Goal: Task Accomplishment & Management: Manage account settings

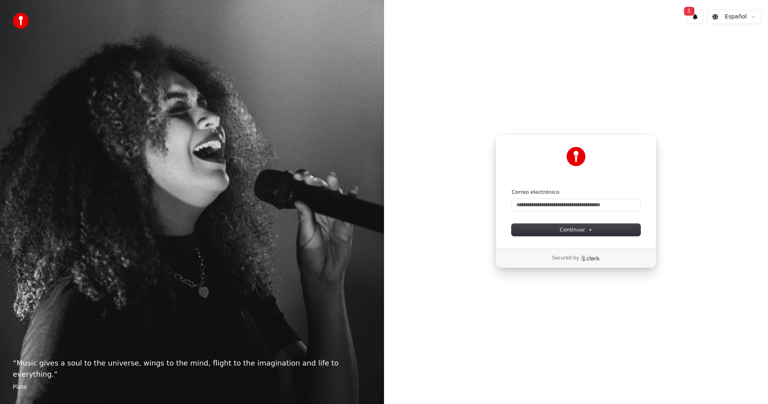
click at [702, 18] on button "1" at bounding box center [695, 17] width 17 height 14
click at [730, 38] on button "Actualizar" at bounding box center [746, 42] width 41 height 14
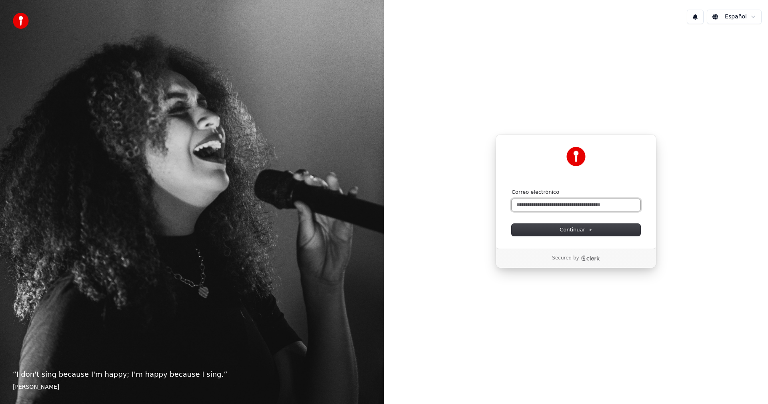
click at [568, 209] on input "Correo electrónico" at bounding box center [576, 205] width 129 height 12
click at [569, 207] on input "Correo electrónico" at bounding box center [576, 205] width 129 height 12
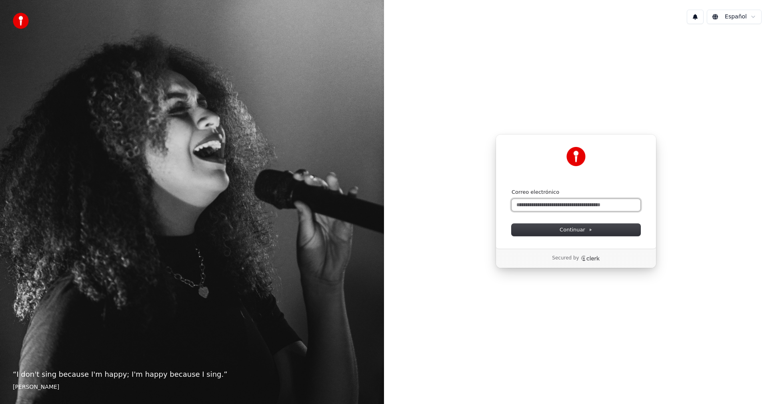
click at [569, 207] on input "Correo electrónico" at bounding box center [576, 205] width 129 height 12
click at [566, 207] on input "Correo electrónico" at bounding box center [576, 205] width 129 height 12
click at [576, 156] on img at bounding box center [576, 156] width 19 height 19
